Goal: Check status: Check status

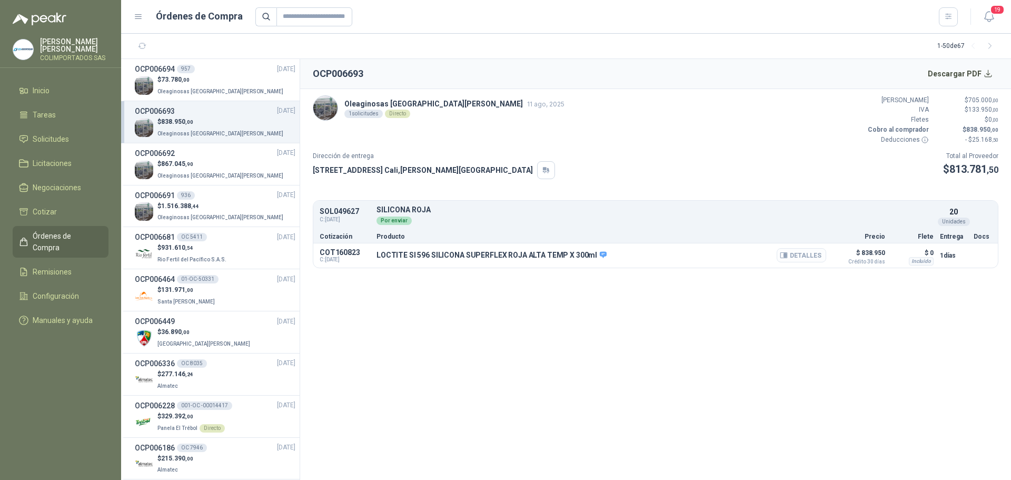
click at [809, 255] on button "Detalles" at bounding box center [801, 255] width 49 height 14
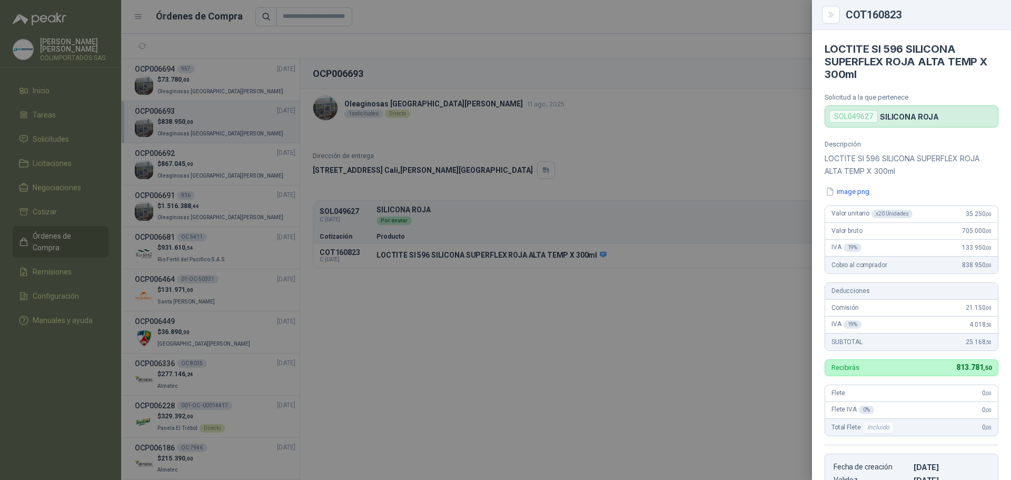
click at [212, 273] on div at bounding box center [505, 240] width 1011 height 480
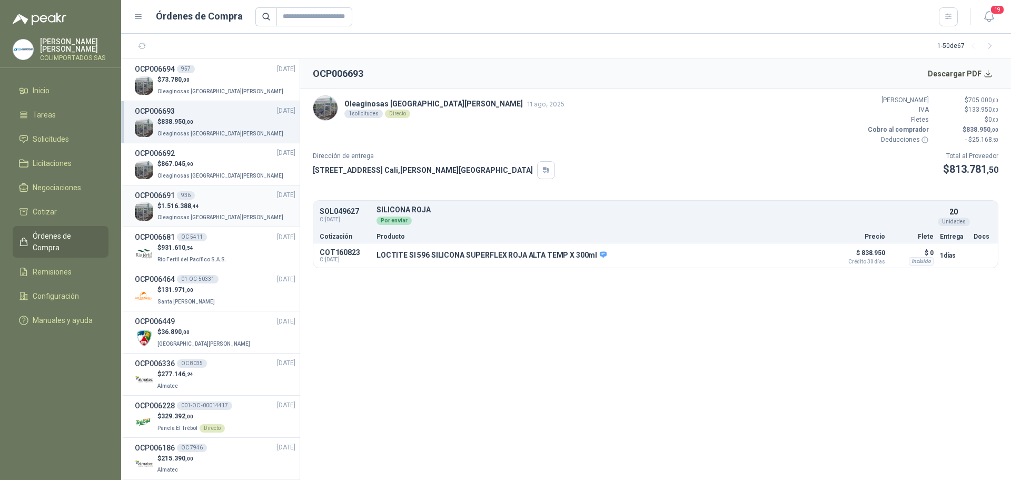
click at [219, 205] on p "$ 1.516.388 ,44" at bounding box center [221, 206] width 128 height 10
click at [236, 119] on div "$ 838.950 ,00 Oleaginosas [GEOGRAPHIC_DATA][PERSON_NAME]" at bounding box center [215, 128] width 161 height 22
click at [227, 88] on div "$ 73.780 ,00 Oleaginosas [GEOGRAPHIC_DATA][PERSON_NAME]" at bounding box center [215, 86] width 161 height 22
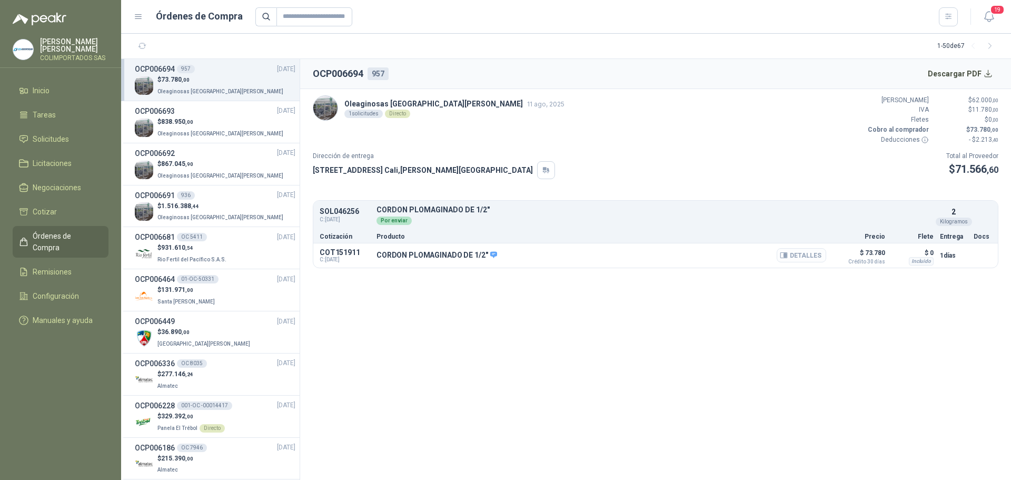
click at [806, 251] on button "Detalles" at bounding box center [801, 255] width 49 height 14
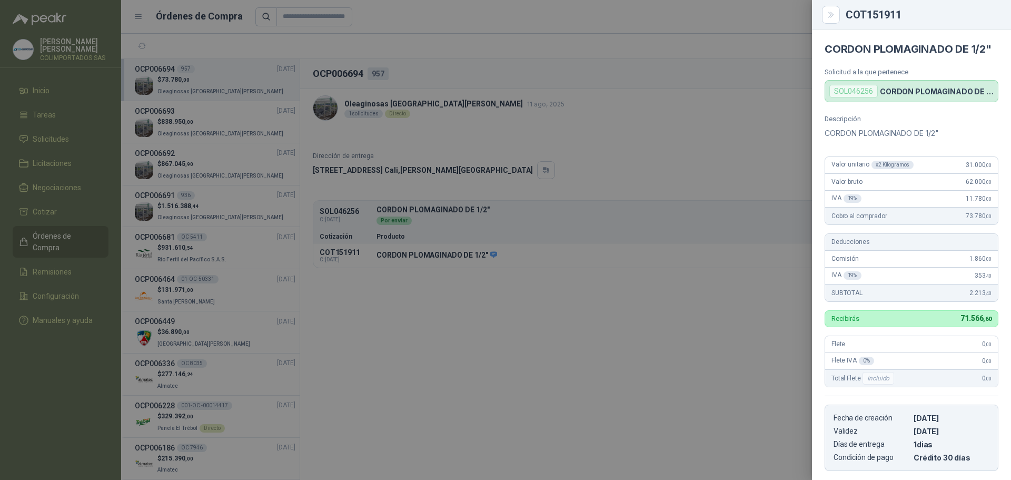
click at [419, 323] on div at bounding box center [505, 240] width 1011 height 480
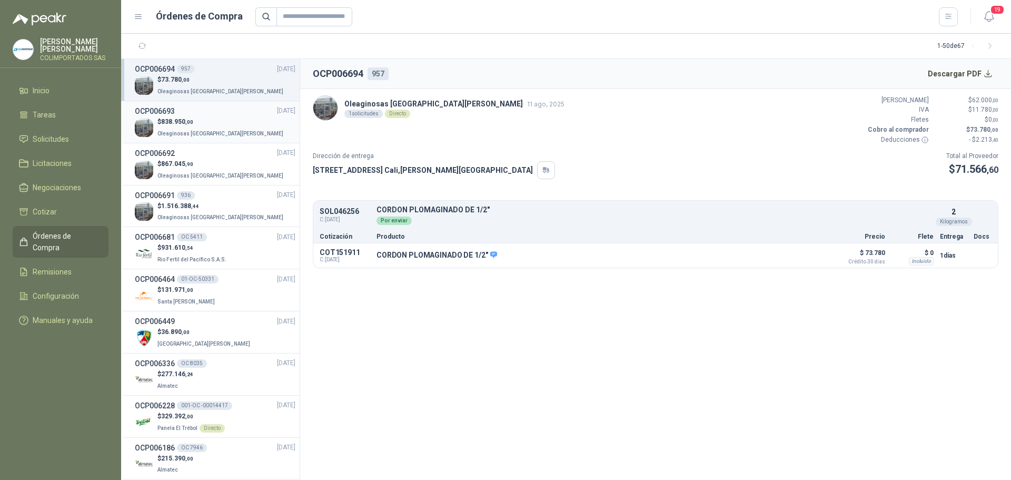
click at [217, 120] on p "$ 838.950 ,00" at bounding box center [221, 122] width 128 height 10
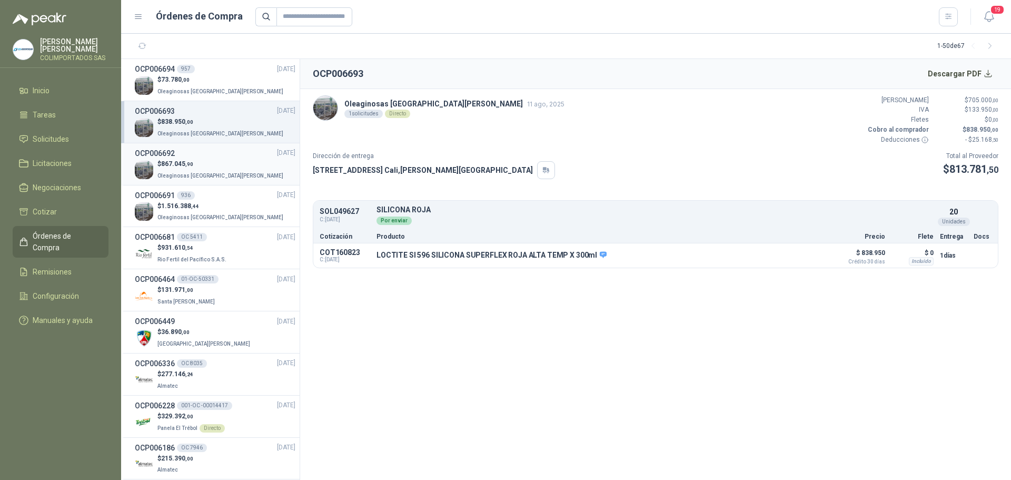
click at [215, 165] on p "$ 867.045 ,90" at bounding box center [221, 164] width 128 height 10
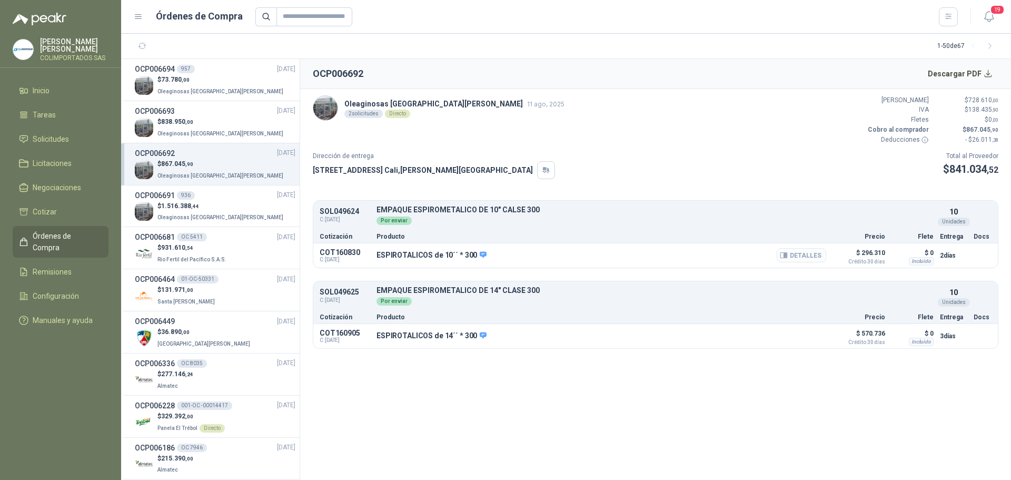
click at [811, 253] on button "Detalles" at bounding box center [801, 255] width 49 height 14
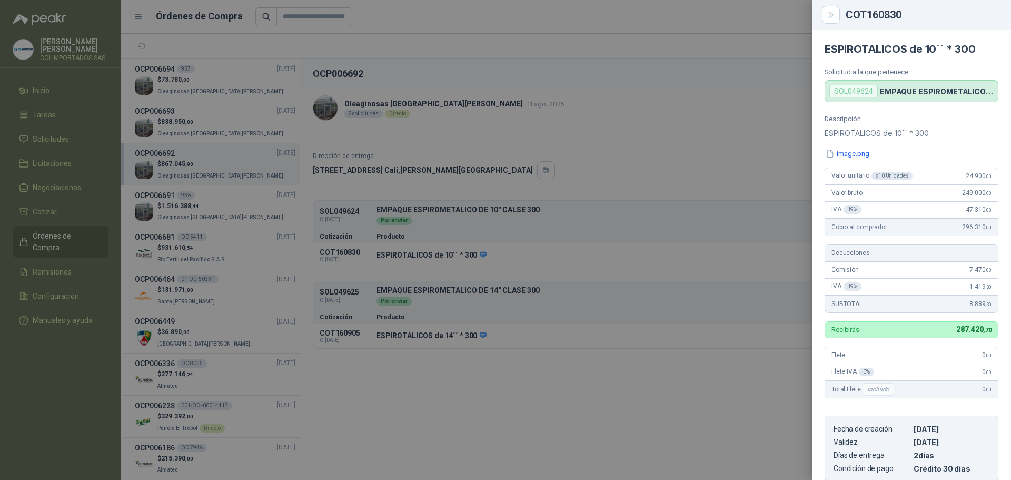
click at [523, 374] on div at bounding box center [505, 240] width 1011 height 480
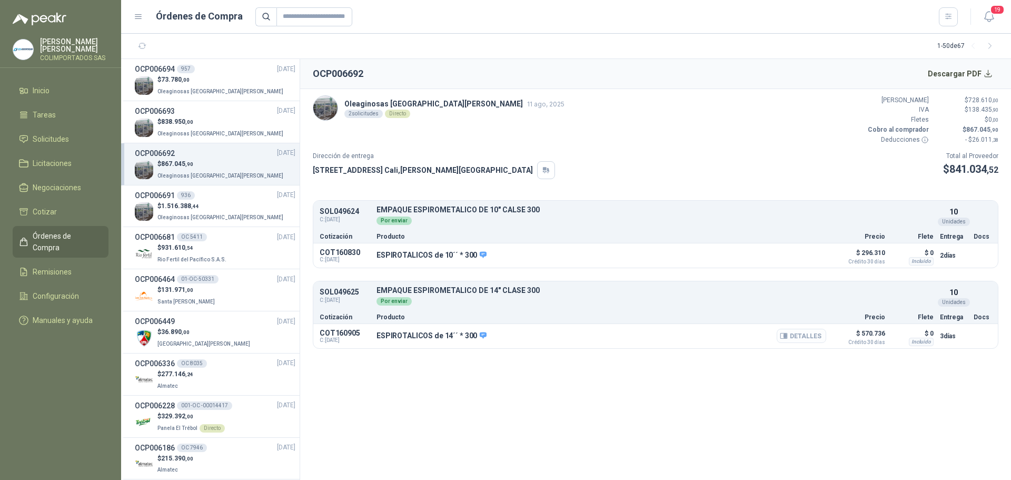
click at [807, 335] on button "Detalles" at bounding box center [801, 336] width 49 height 14
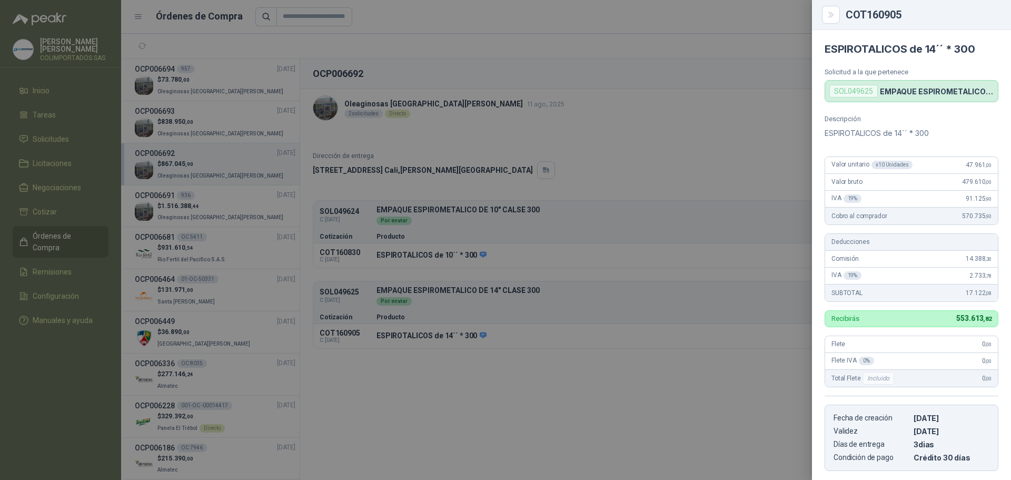
click at [749, 384] on div at bounding box center [505, 240] width 1011 height 480
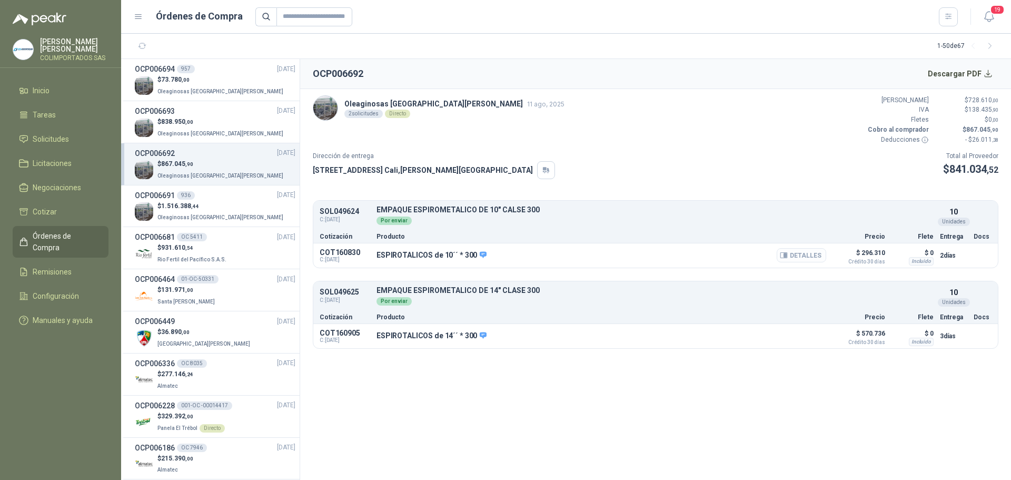
click at [804, 256] on button "Detalles" at bounding box center [801, 255] width 49 height 14
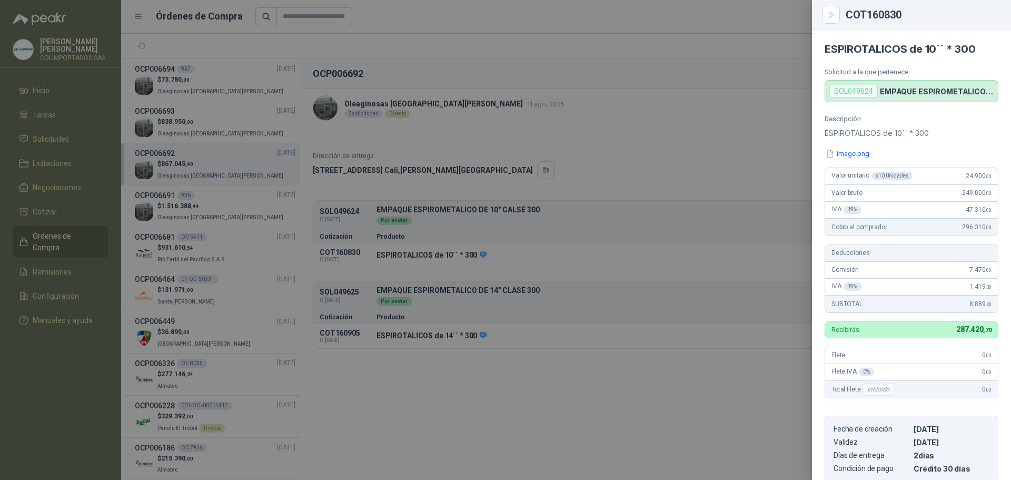
drag, startPoint x: 592, startPoint y: 409, endPoint x: 598, endPoint y: 406, distance: 6.6
click at [593, 409] on div at bounding box center [505, 240] width 1011 height 480
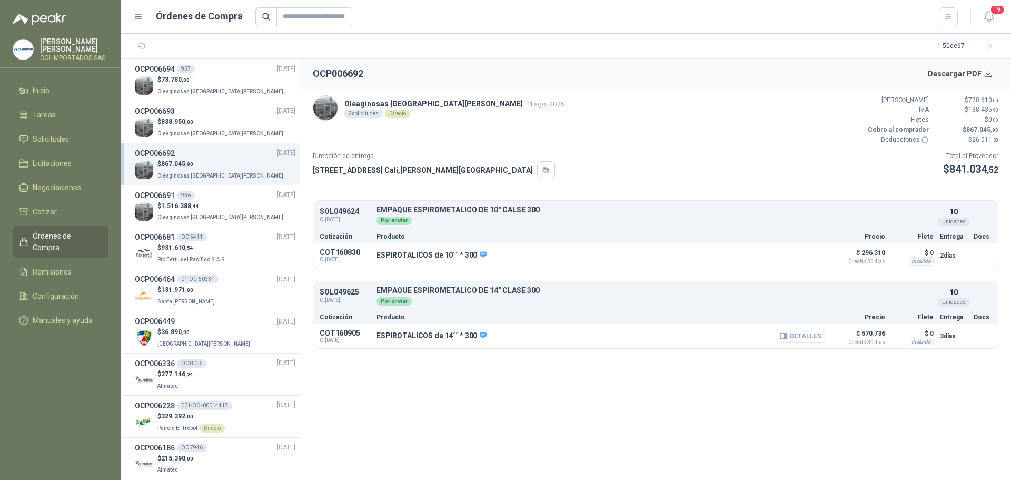
click at [806, 334] on button "Detalles" at bounding box center [801, 336] width 49 height 14
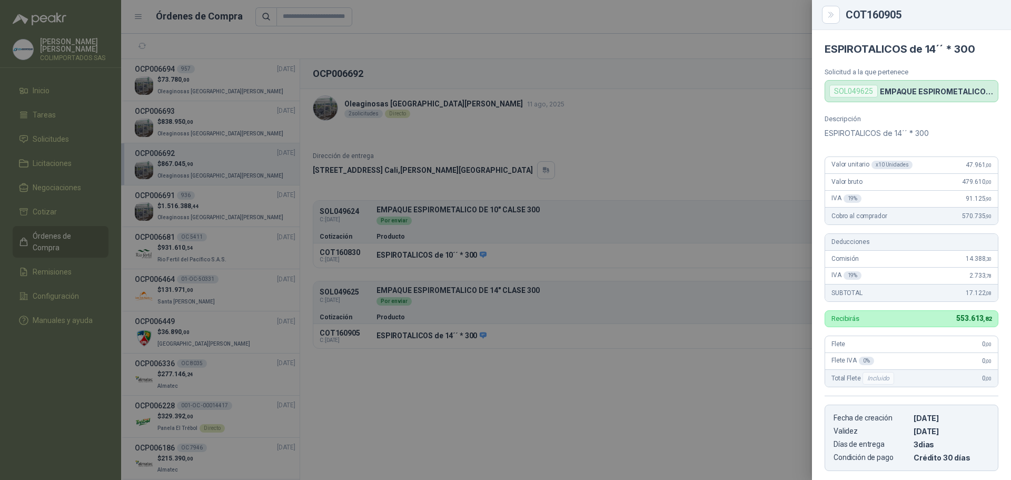
click at [543, 414] on div at bounding box center [505, 240] width 1011 height 480
